Goal: Information Seeking & Learning: Learn about a topic

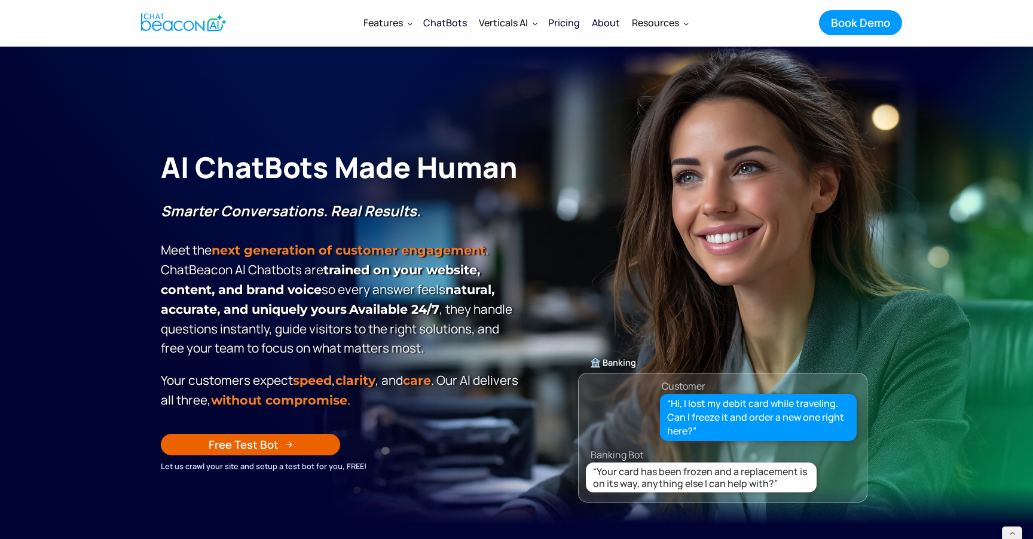
click at [446, 16] on div "ChatBots" at bounding box center [445, 22] width 44 height 17
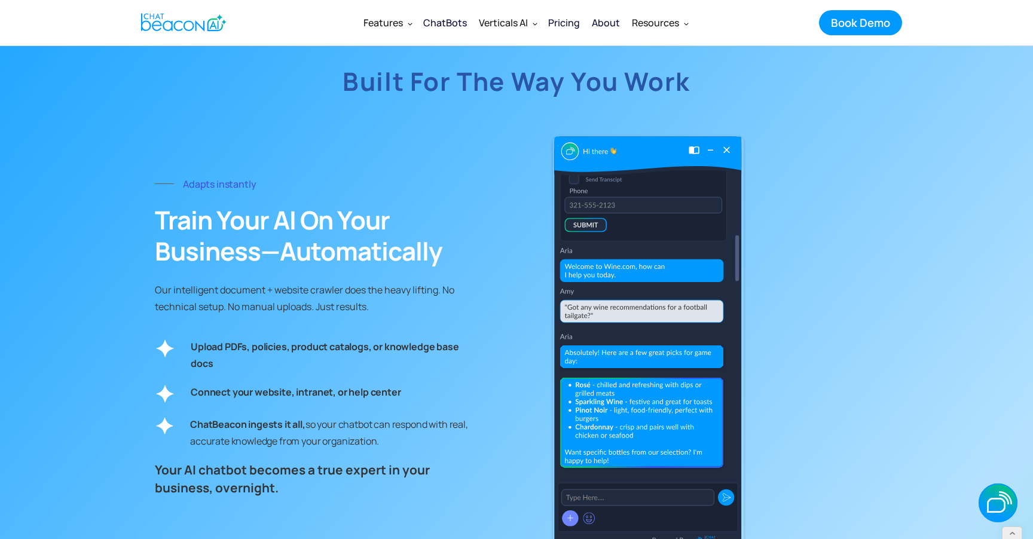
scroll to position [3056, 0]
click at [595, 308] on img at bounding box center [648, 345] width 191 height 418
click at [575, 316] on img at bounding box center [648, 345] width 191 height 418
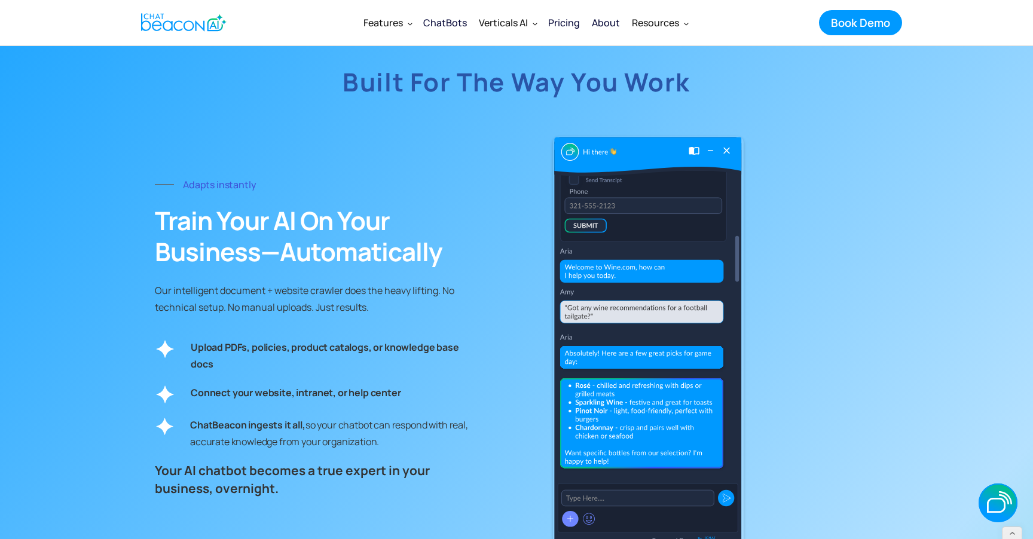
click at [575, 316] on img at bounding box center [648, 345] width 191 height 418
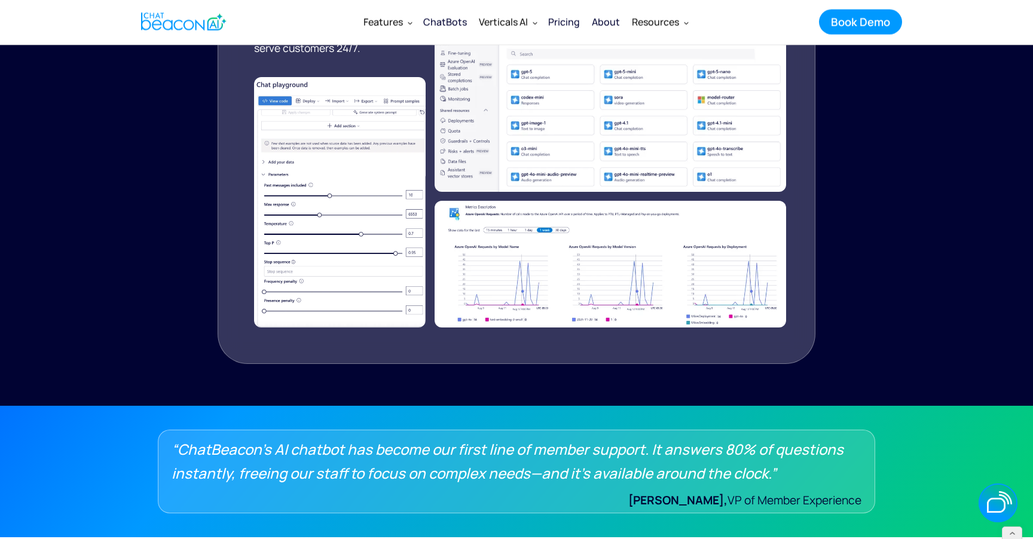
scroll to position [1731, 0]
